Goal: Find specific page/section: Find specific page/section

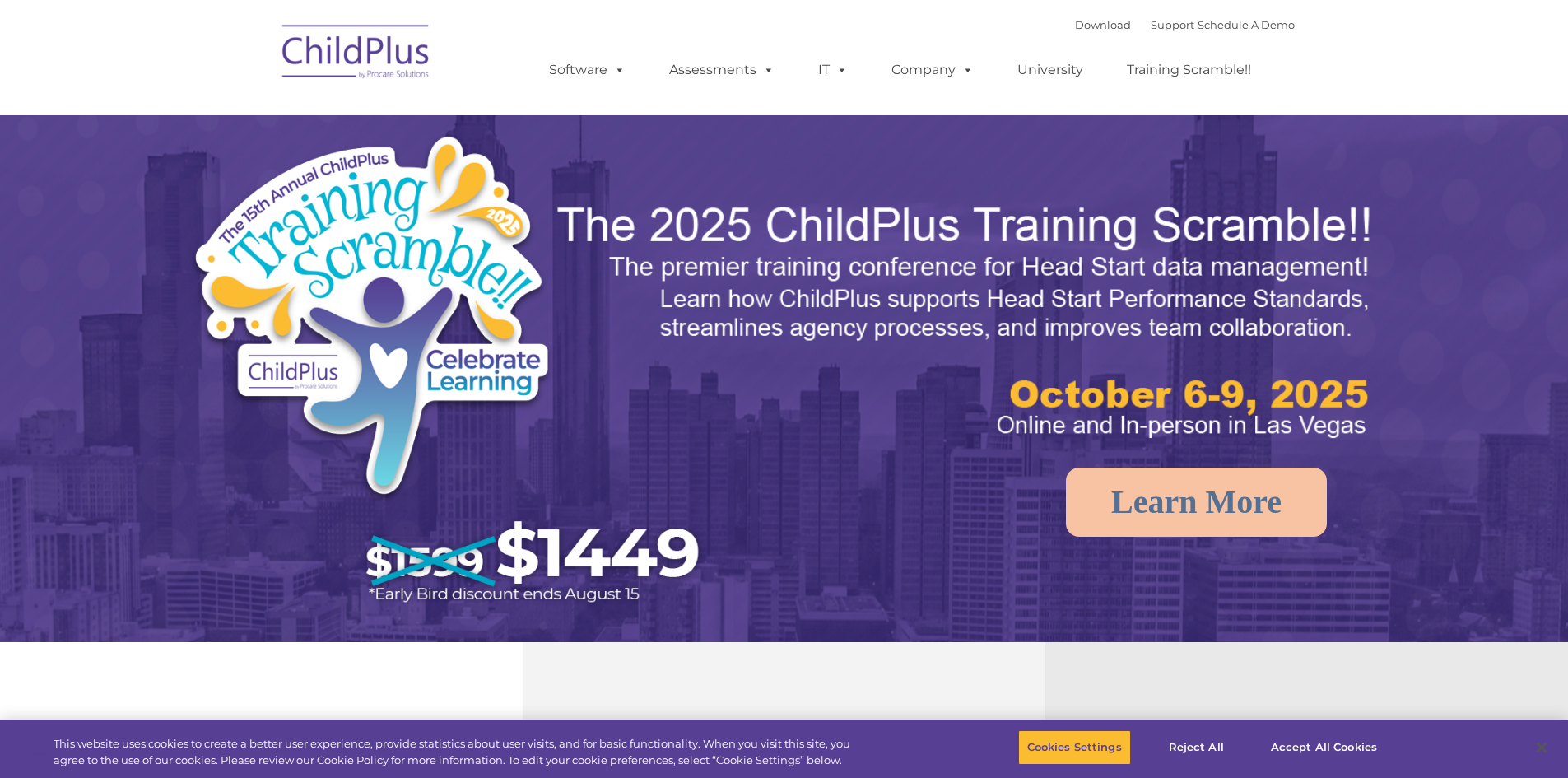
select select "MEDIUM"
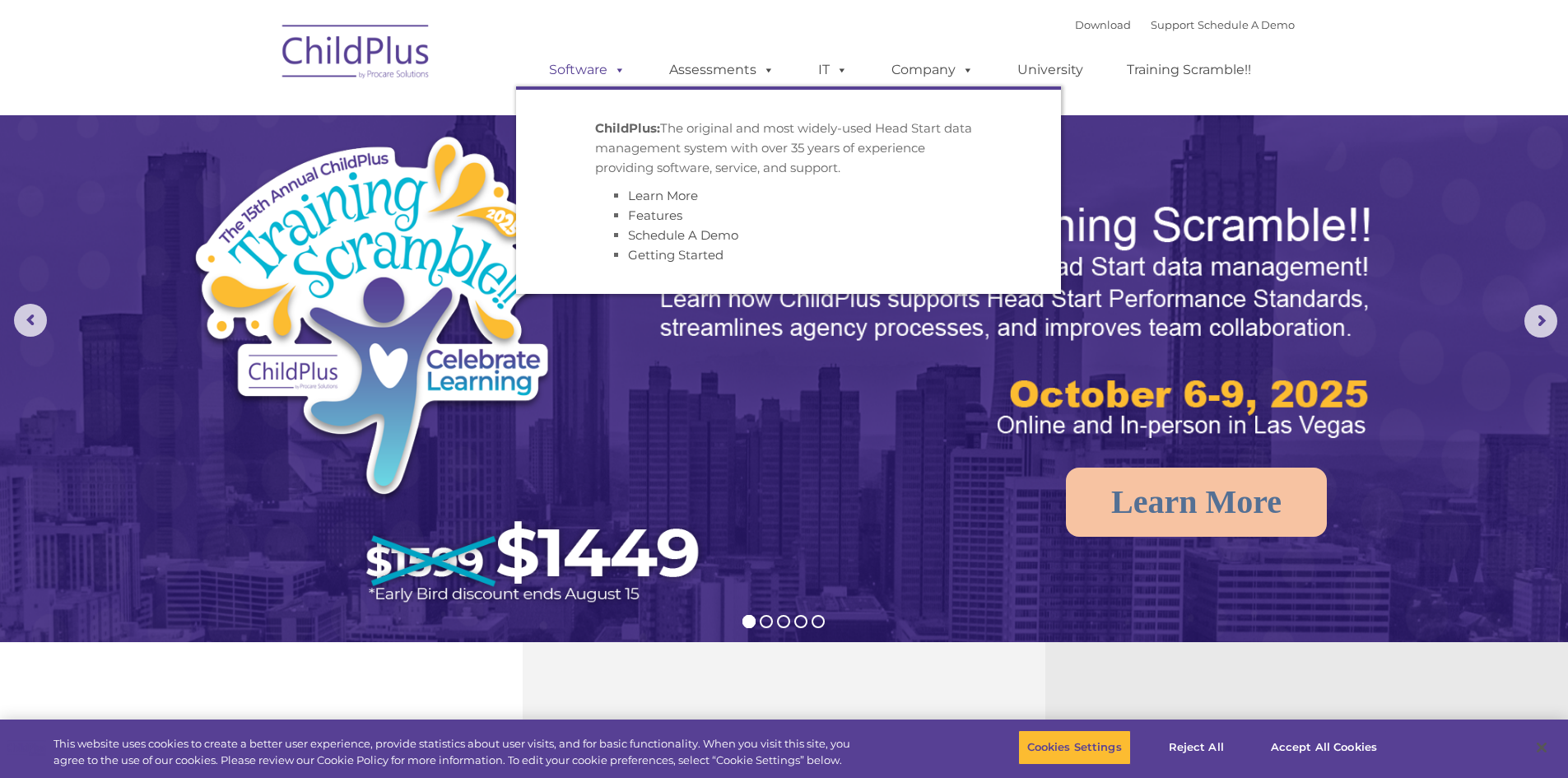
click at [620, 73] on span at bounding box center [616, 70] width 18 height 16
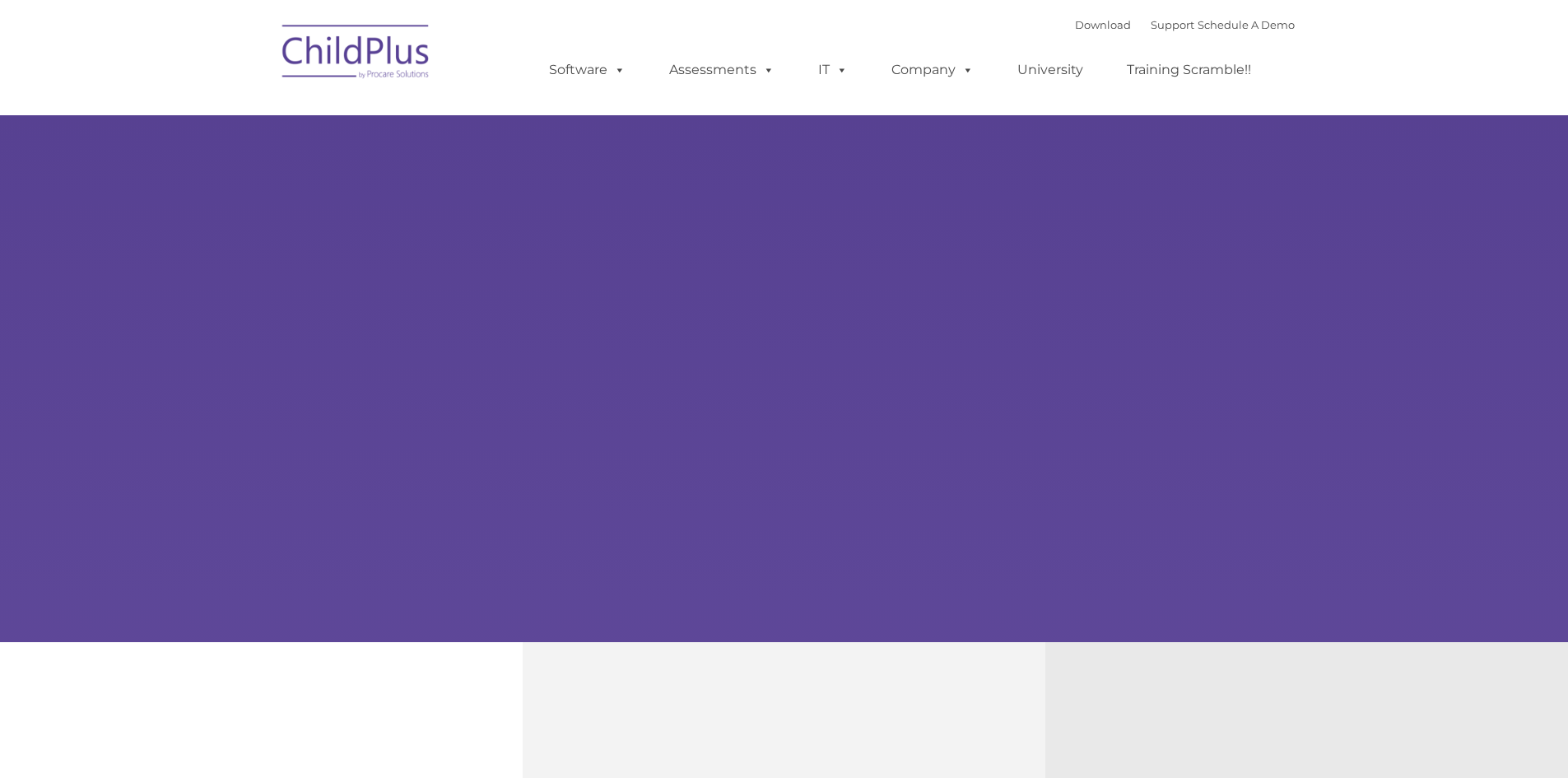
type input ""
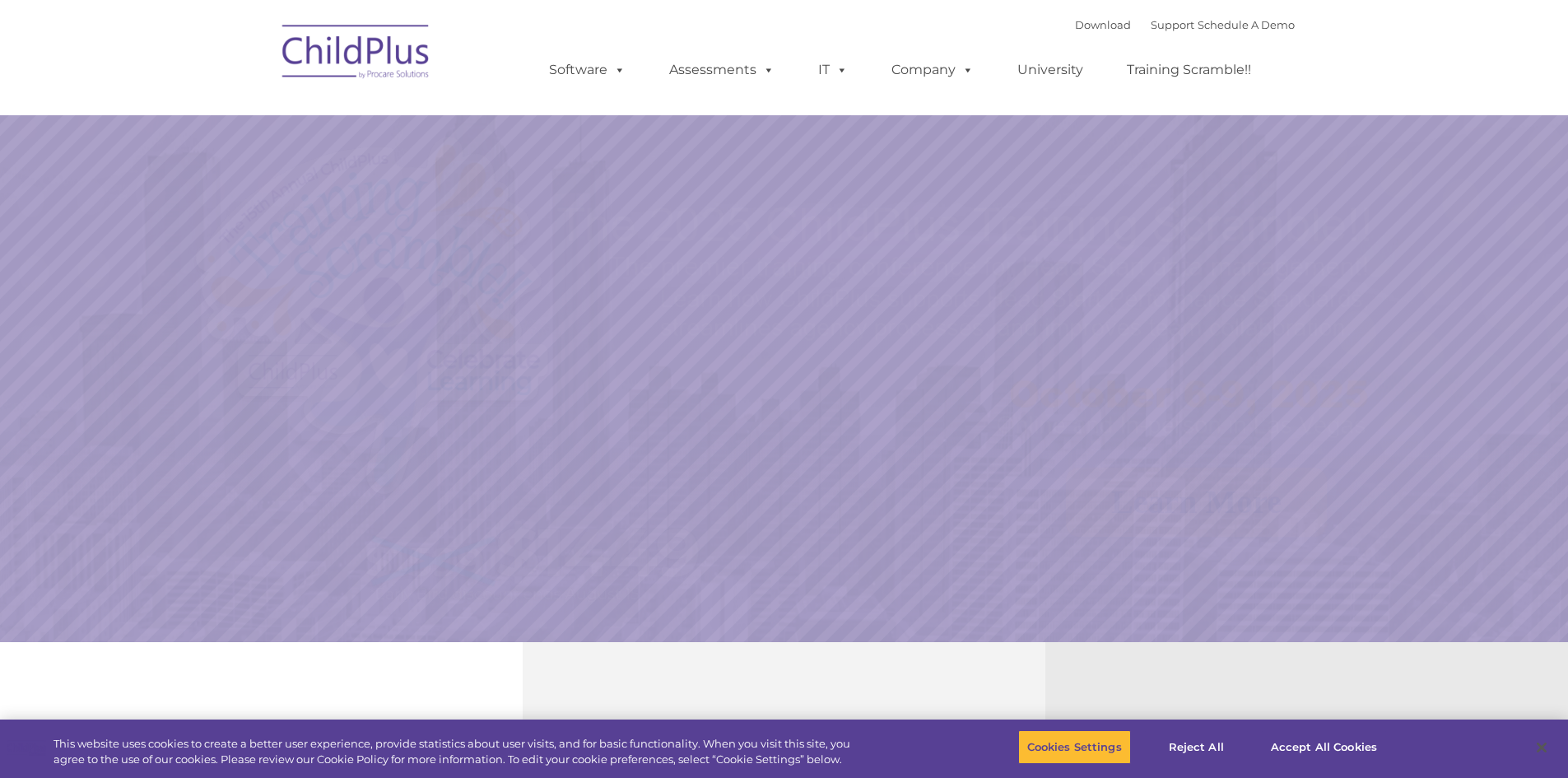
select select "MEDIUM"
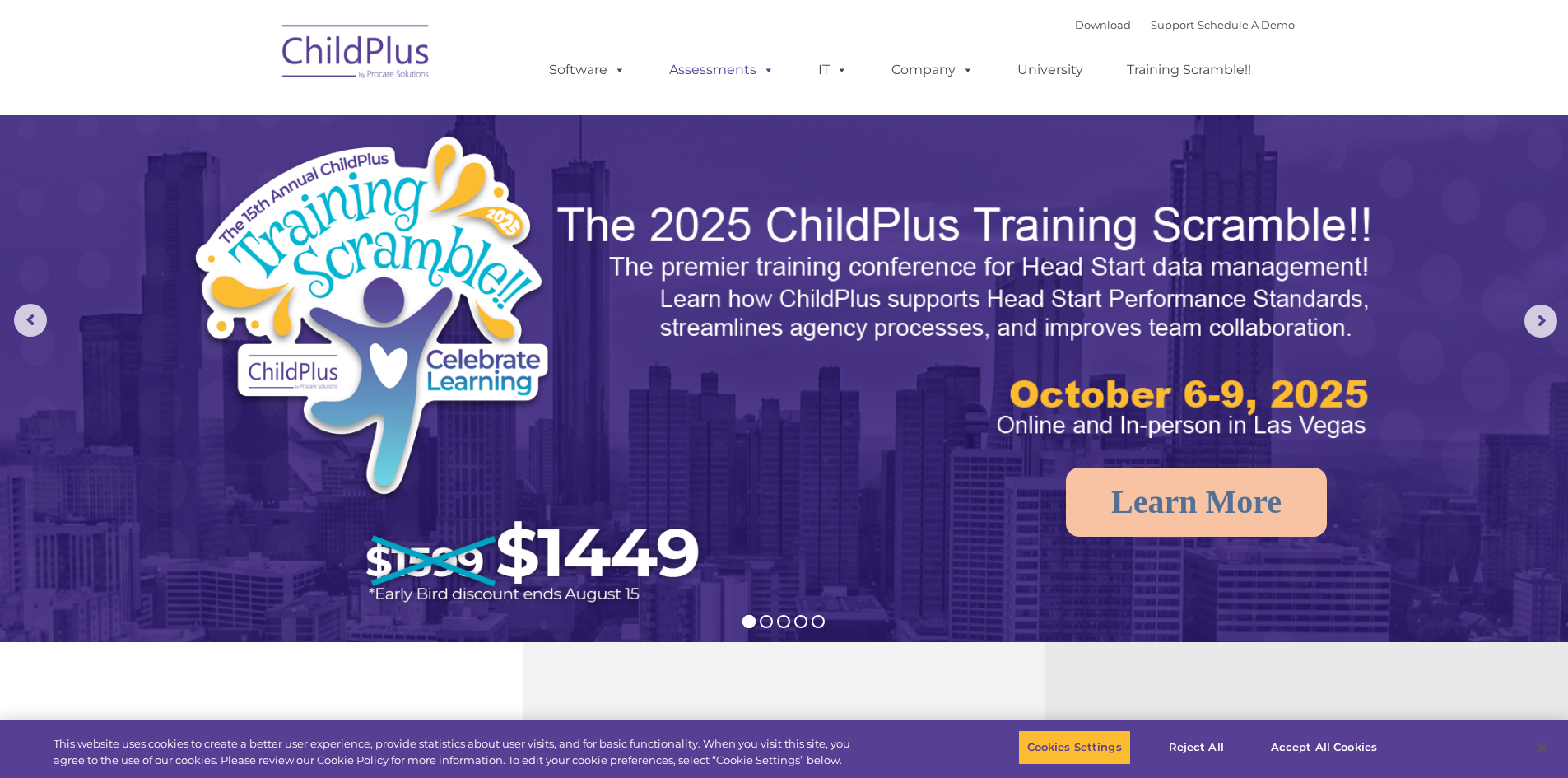
click at [766, 62] on span at bounding box center [766, 70] width 18 height 16
click at [766, 64] on span at bounding box center [766, 70] width 18 height 16
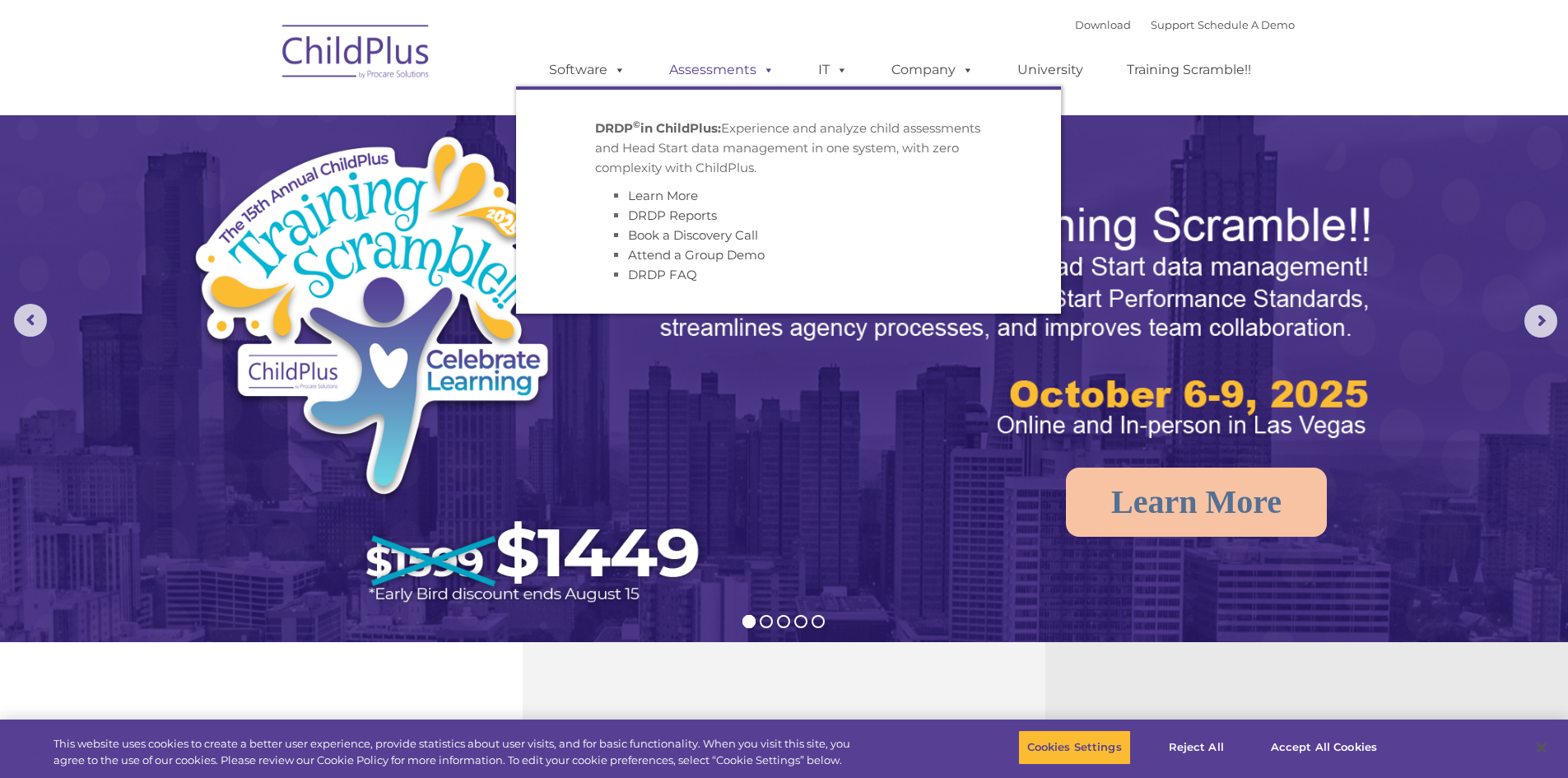
click at [768, 72] on span at bounding box center [766, 70] width 18 height 16
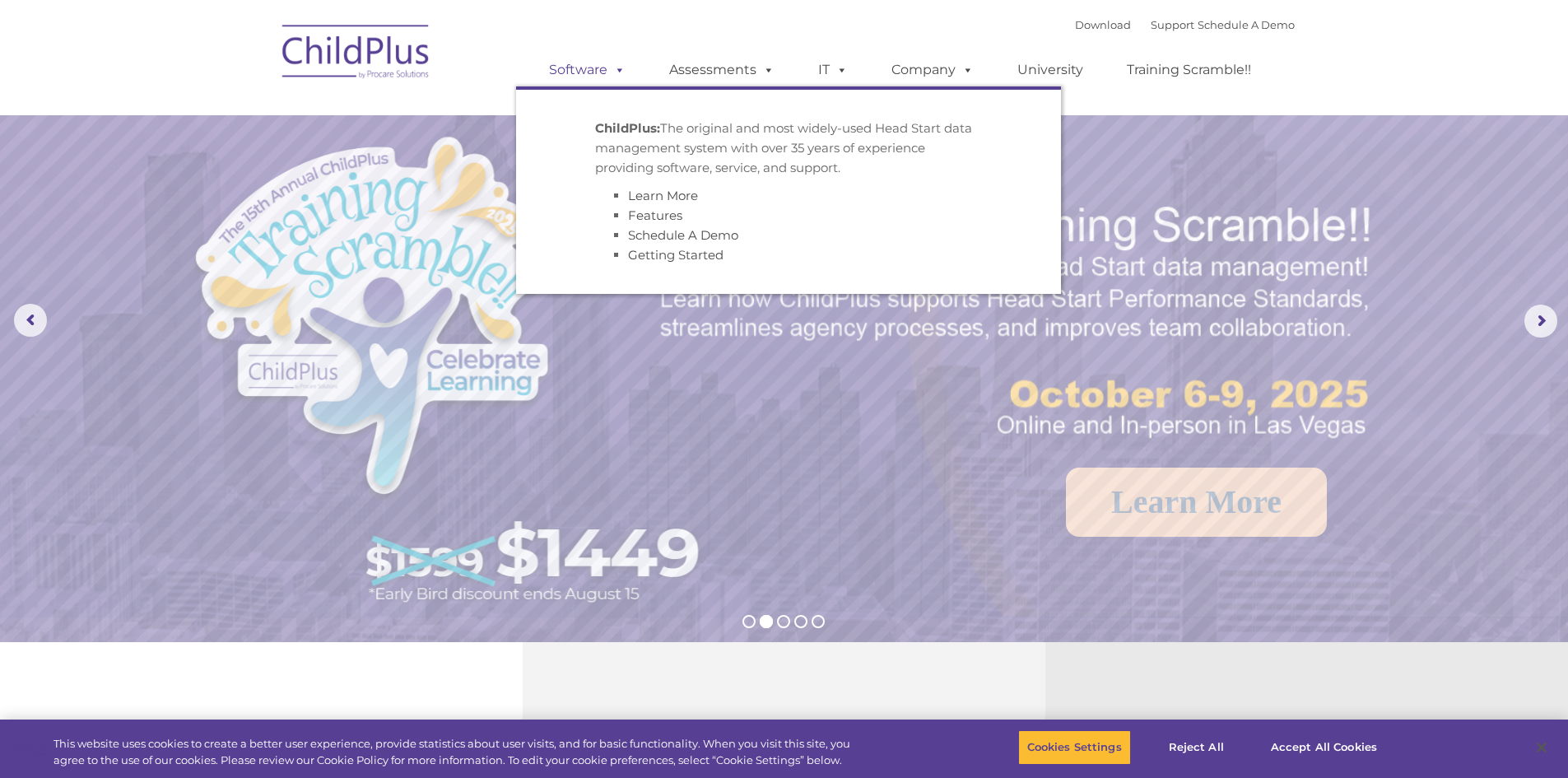
click at [620, 68] on span at bounding box center [616, 70] width 18 height 16
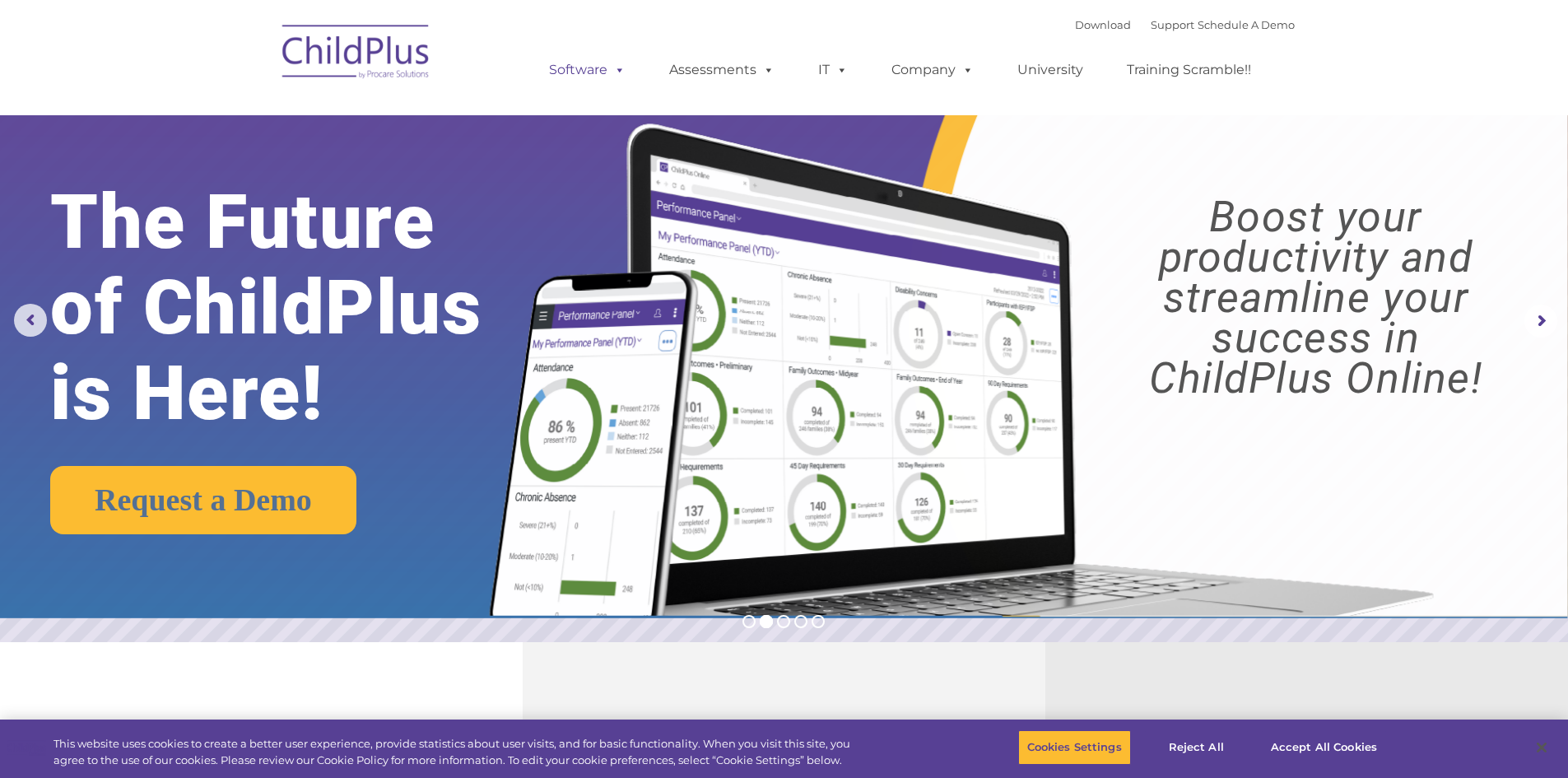
click at [620, 68] on span at bounding box center [616, 70] width 18 height 16
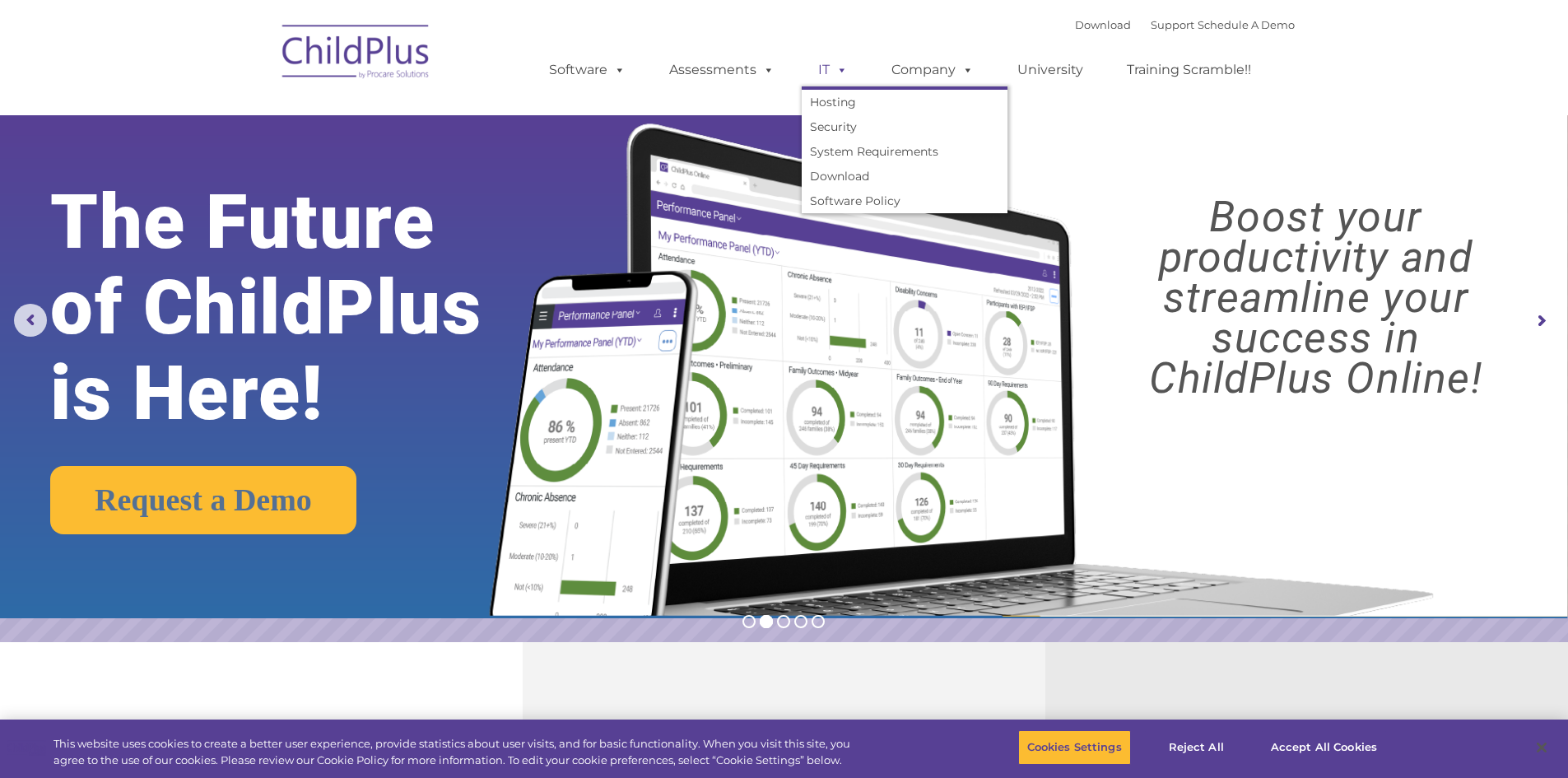
click at [842, 78] on span at bounding box center [838, 70] width 18 height 16
click at [843, 71] on span at bounding box center [838, 70] width 18 height 16
